Goal: Task Accomplishment & Management: Complete application form

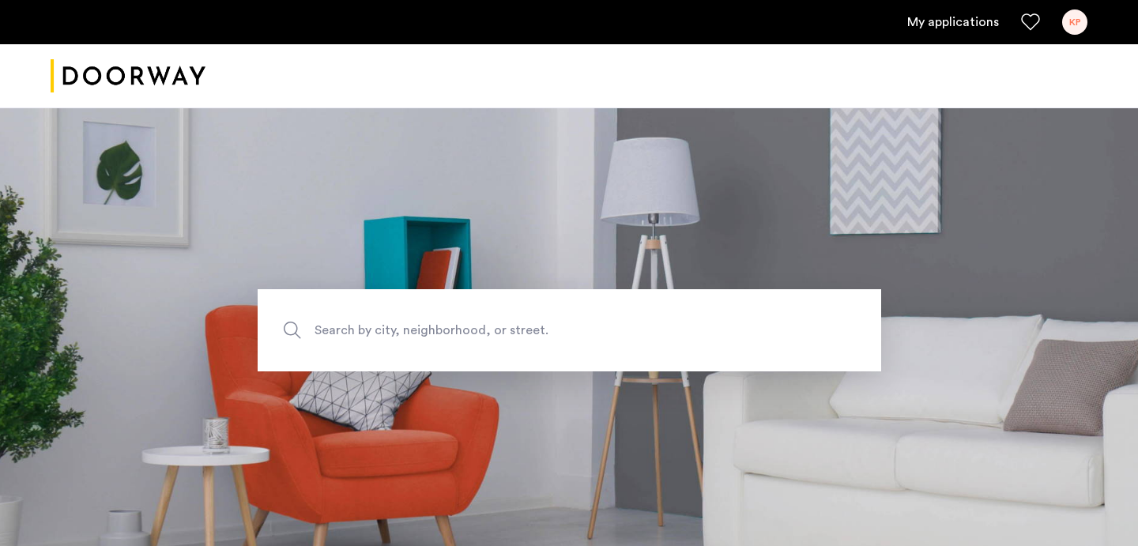
click at [991, 27] on link "My applications" at bounding box center [953, 22] width 92 height 19
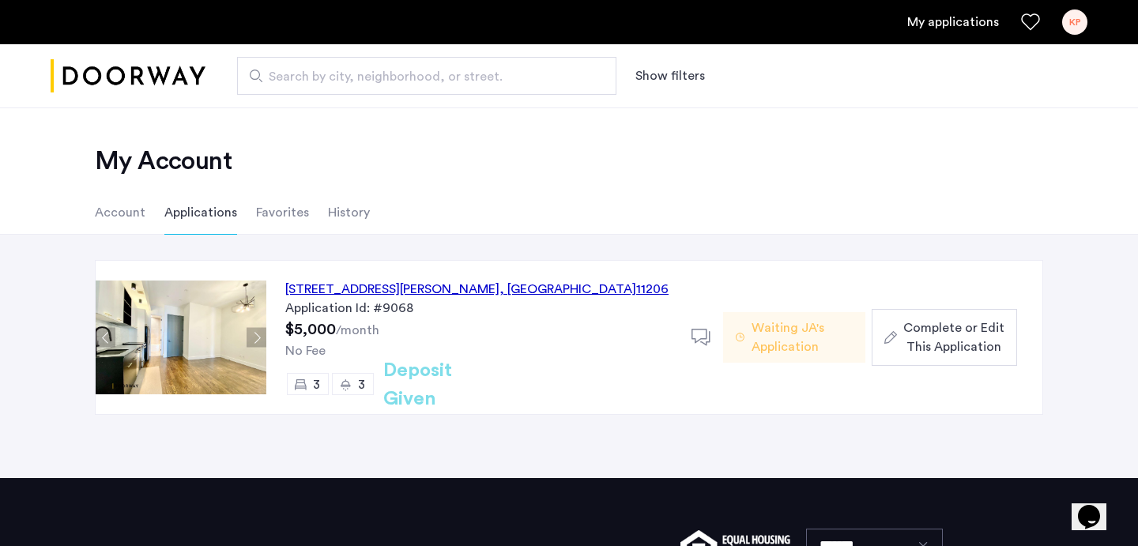
click at [455, 290] on div "187 Johnson Avenue, Unit 2B, Brooklyn , NY 11206" at bounding box center [476, 289] width 383 height 19
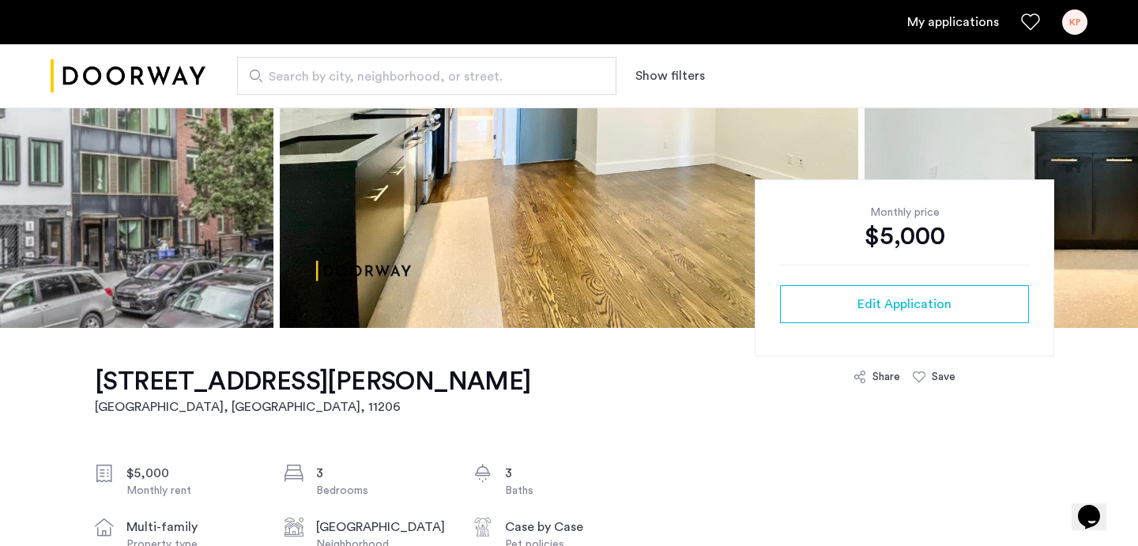
scroll to position [64, 0]
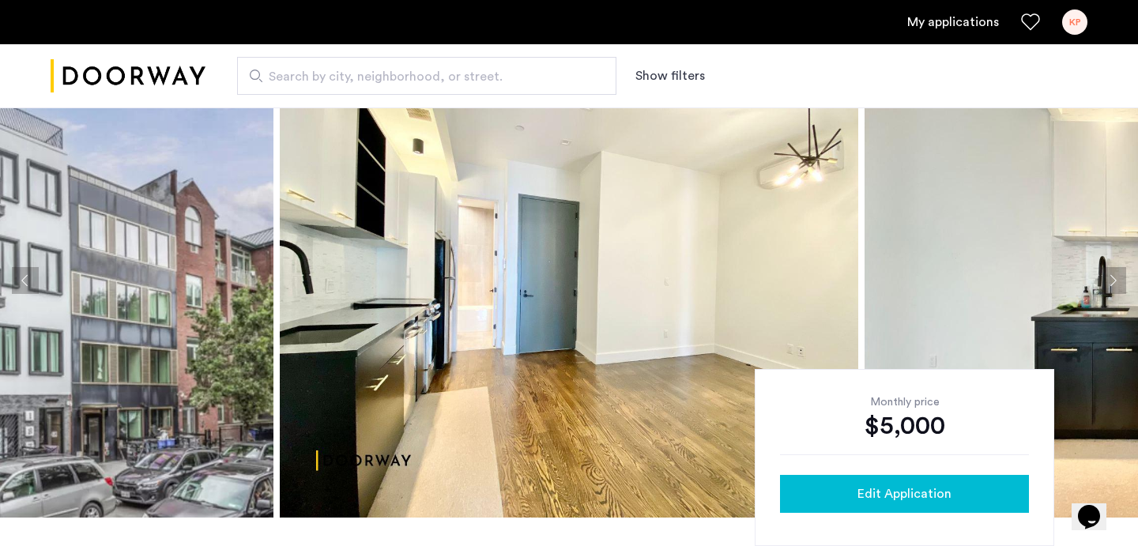
click at [958, 493] on div "Edit Application" at bounding box center [905, 494] width 224 height 19
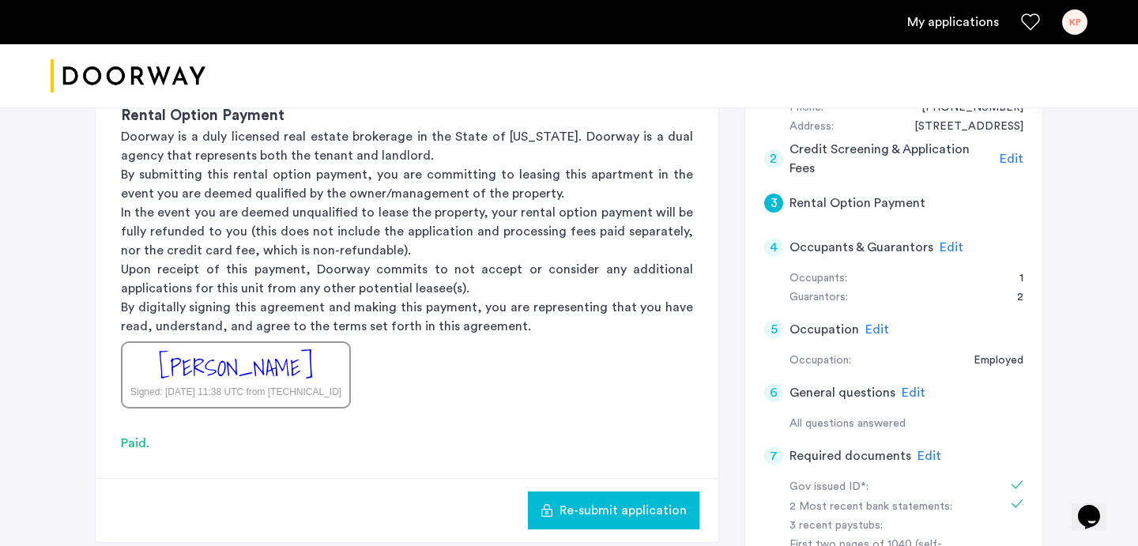
scroll to position [213, 0]
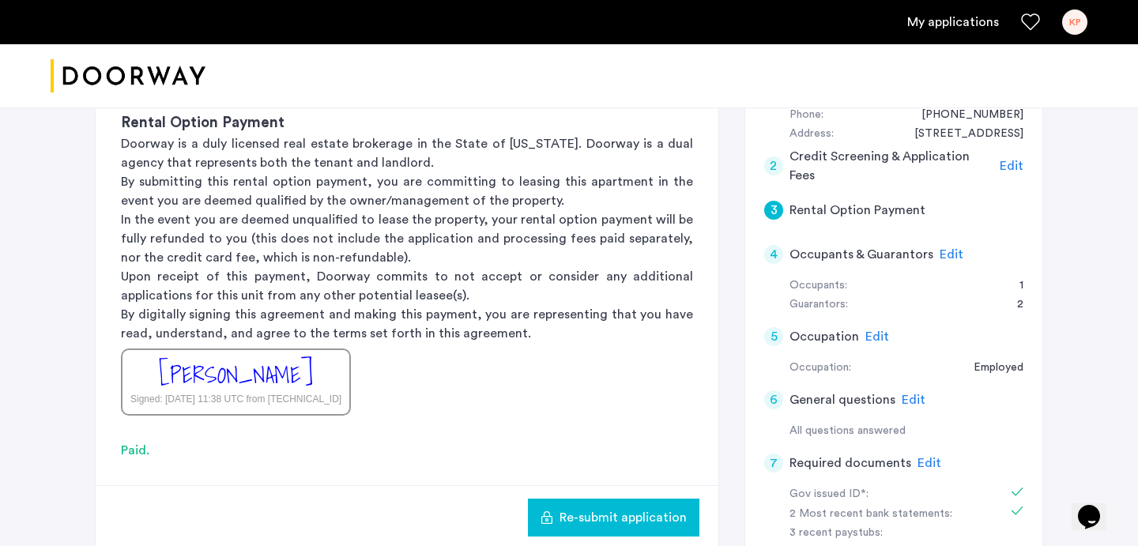
click at [940, 257] on span "Edit" at bounding box center [952, 254] width 24 height 13
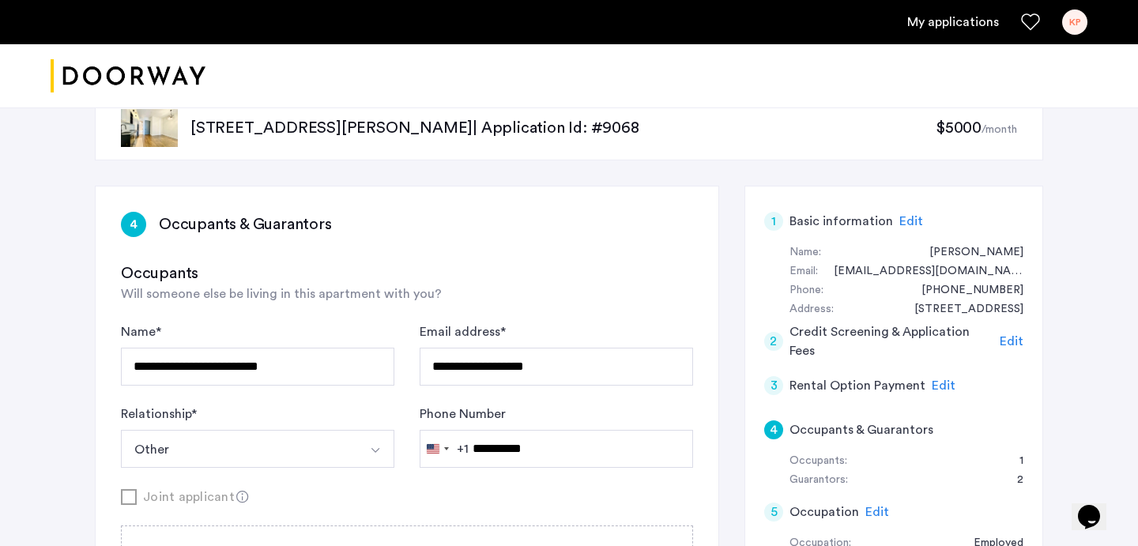
scroll to position [0, 0]
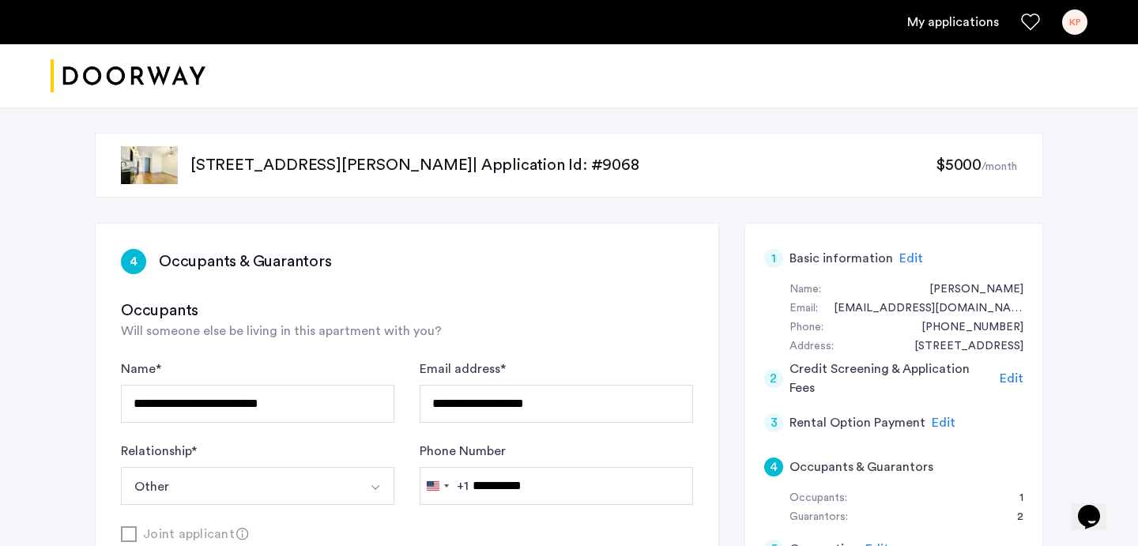
click at [983, 22] on link "My applications" at bounding box center [953, 22] width 92 height 19
